Goal: Navigation & Orientation: Understand site structure

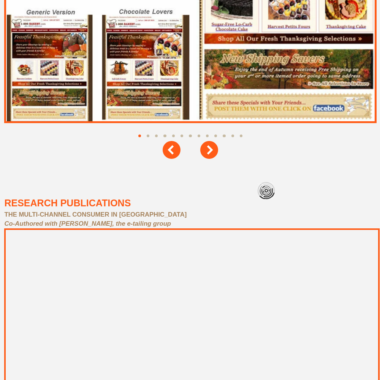
scroll to position [3421, 0]
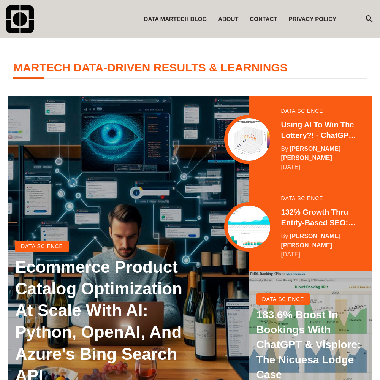
scroll to position [151, 0]
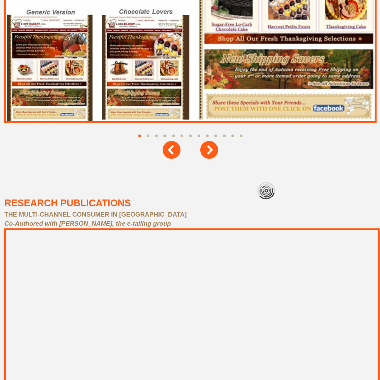
scroll to position [3421, 0]
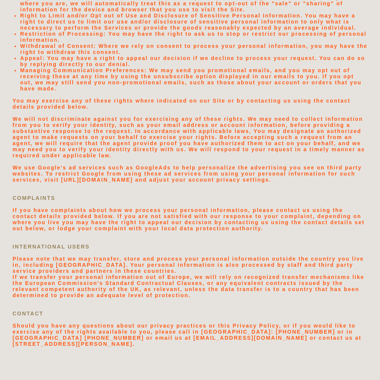
scroll to position [1615, 0]
